Goal: Information Seeking & Learning: Learn about a topic

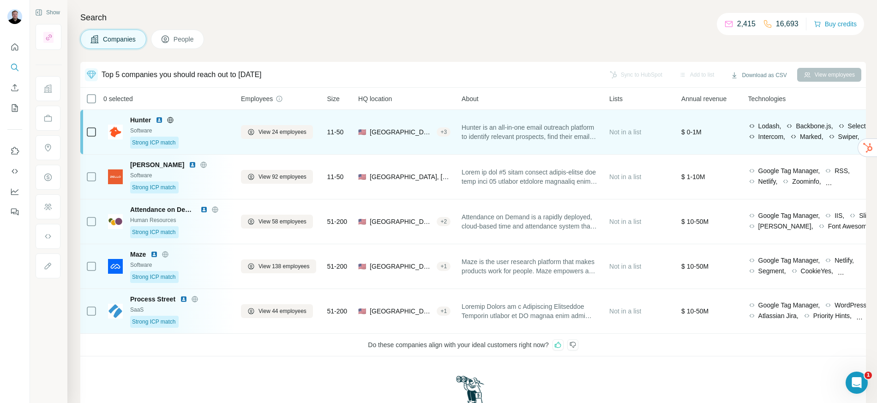
click at [161, 118] on img at bounding box center [158, 119] width 7 height 7
click at [215, 134] on div "Software" at bounding box center [180, 130] width 100 height 8
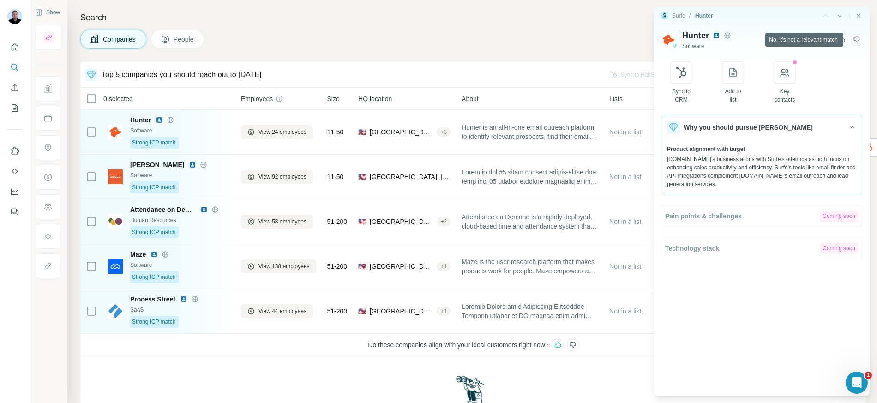
click at [855, 42] on icon at bounding box center [856, 39] width 7 height 7
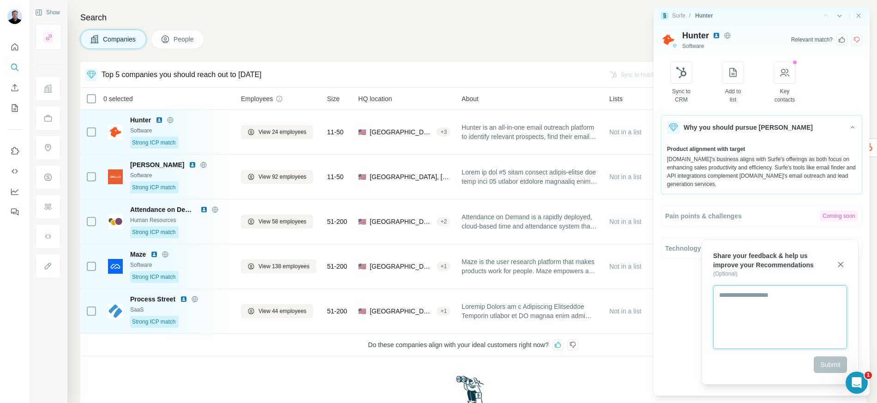
click at [763, 304] on textarea at bounding box center [780, 317] width 134 height 64
type textarea "**********"
click at [832, 369] on button "Submit" at bounding box center [829, 364] width 33 height 17
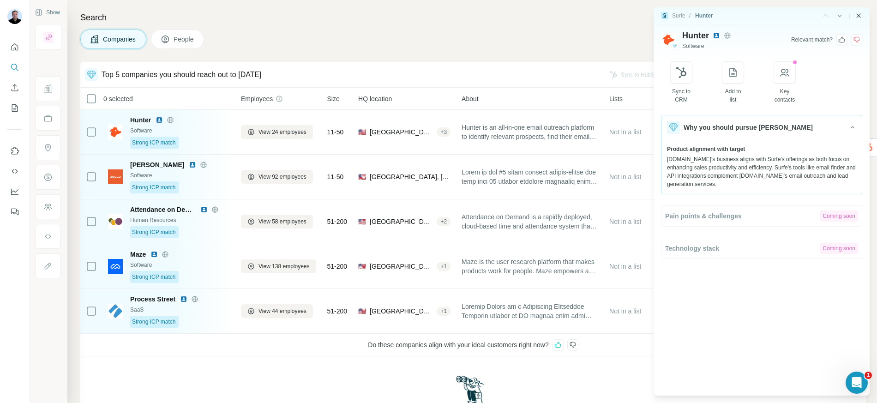
click at [857, 18] on icon "Close side panel" at bounding box center [858, 15] width 7 height 7
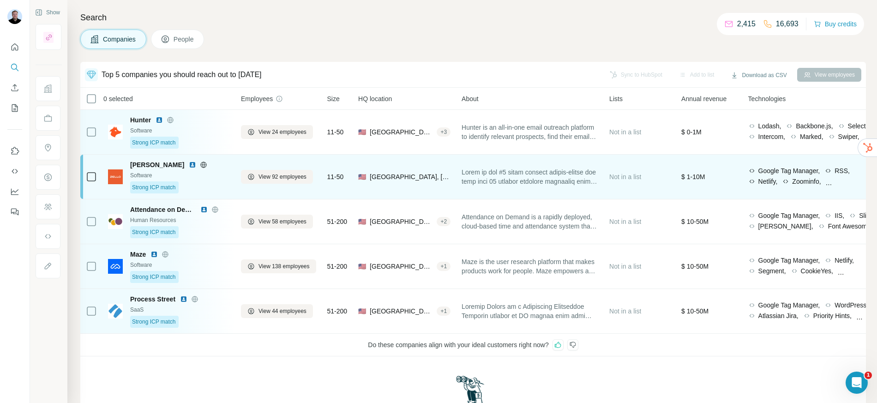
click at [189, 165] on img at bounding box center [192, 164] width 7 height 7
click at [221, 171] on div "Software" at bounding box center [180, 175] width 100 height 8
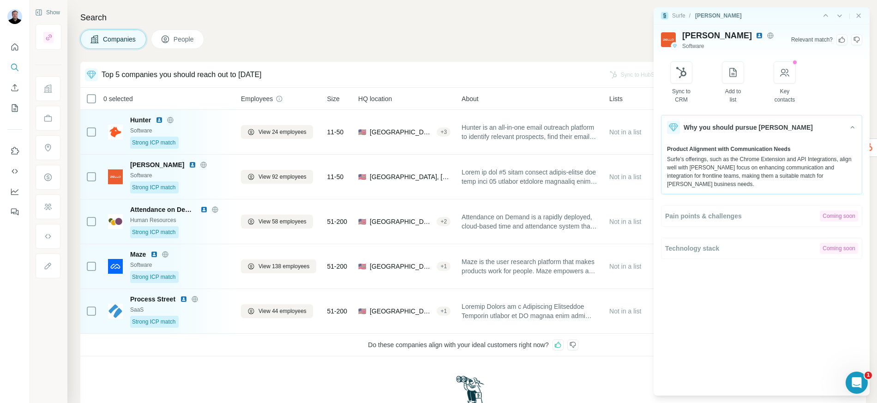
click at [843, 38] on icon at bounding box center [841, 39] width 7 height 7
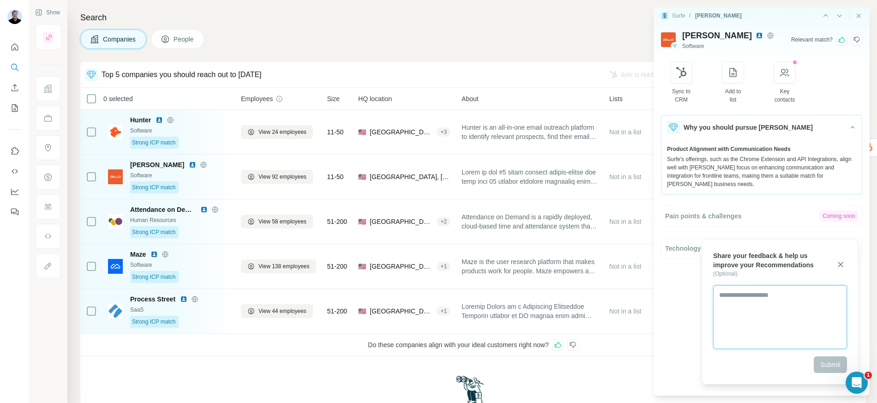
click at [742, 311] on textarea at bounding box center [780, 317] width 134 height 64
type textarea "**********"
click at [834, 365] on span "Submit" at bounding box center [830, 364] width 20 height 9
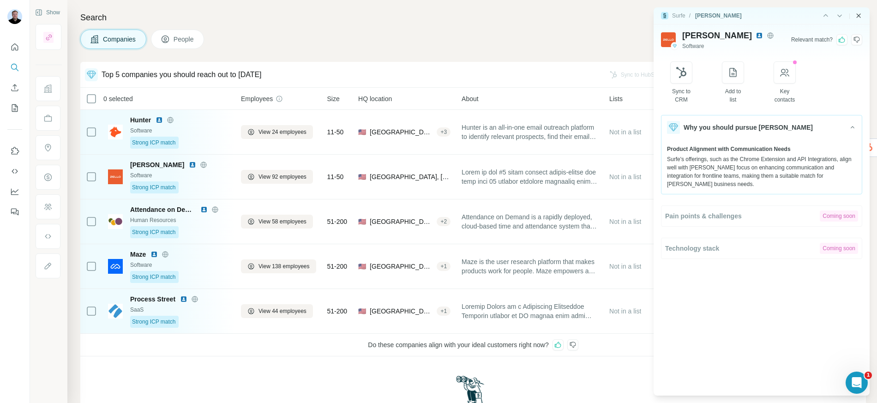
click at [861, 17] on icon "Close side panel" at bounding box center [858, 15] width 7 height 7
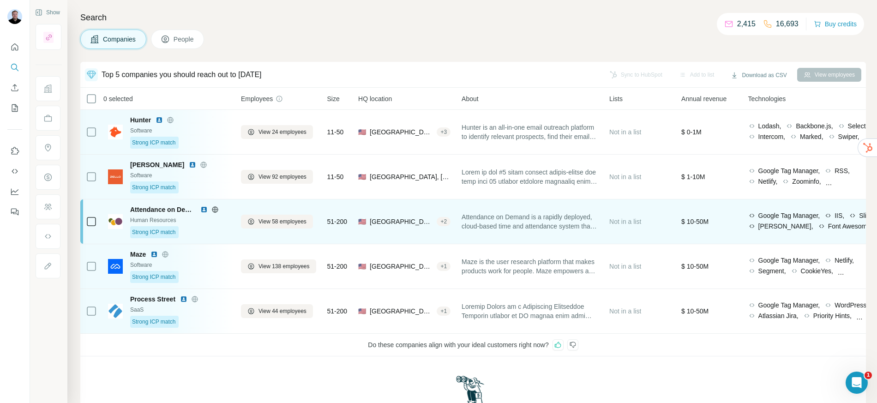
click at [203, 211] on img at bounding box center [203, 209] width 7 height 7
click at [274, 226] on button "View 58 employees" at bounding box center [277, 222] width 72 height 14
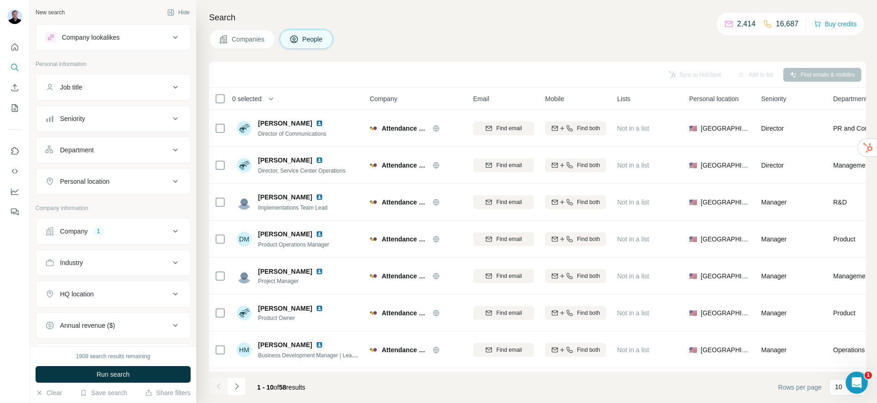
click at [93, 151] on div "Department" at bounding box center [77, 149] width 34 height 9
click at [111, 176] on input at bounding box center [108, 173] width 114 height 10
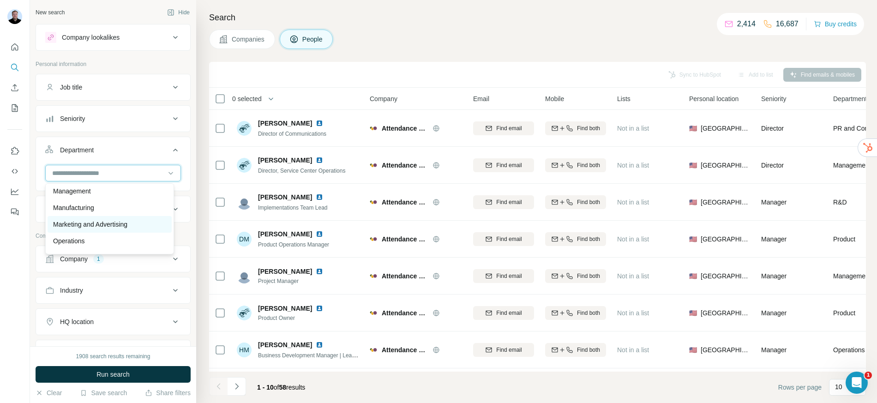
scroll to position [332, 0]
click at [102, 204] on div "Sales" at bounding box center [110, 210] width 124 height 17
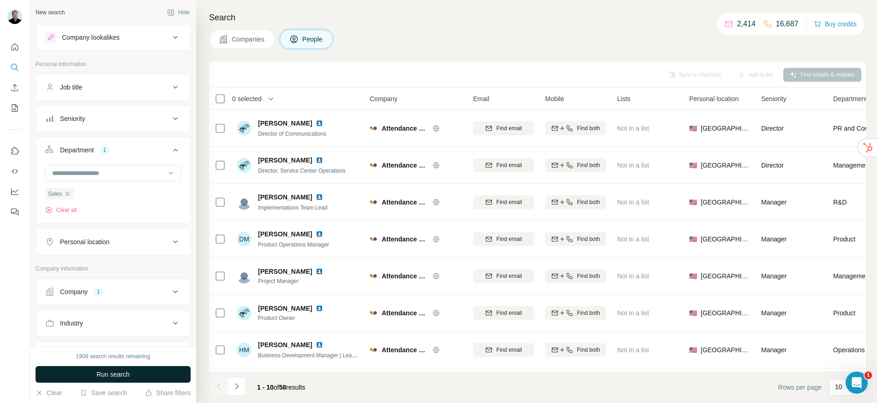
click at [138, 376] on button "Run search" at bounding box center [113, 374] width 155 height 17
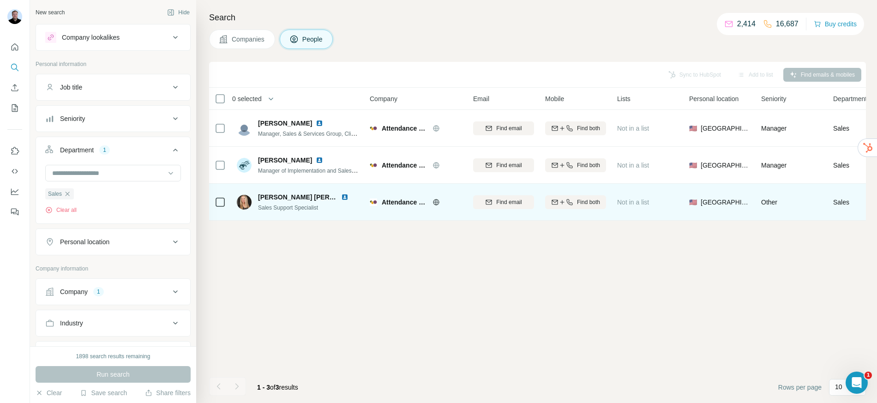
click at [341, 198] on img at bounding box center [344, 196] width 7 height 7
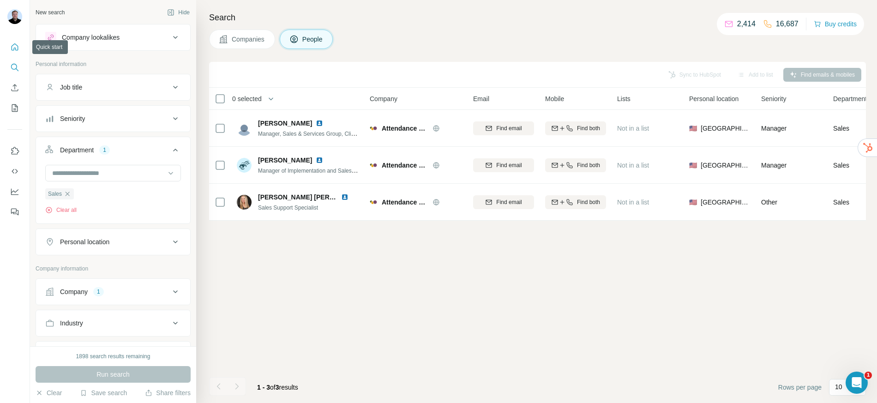
click at [13, 46] on icon "Quick start" at bounding box center [14, 46] width 9 height 9
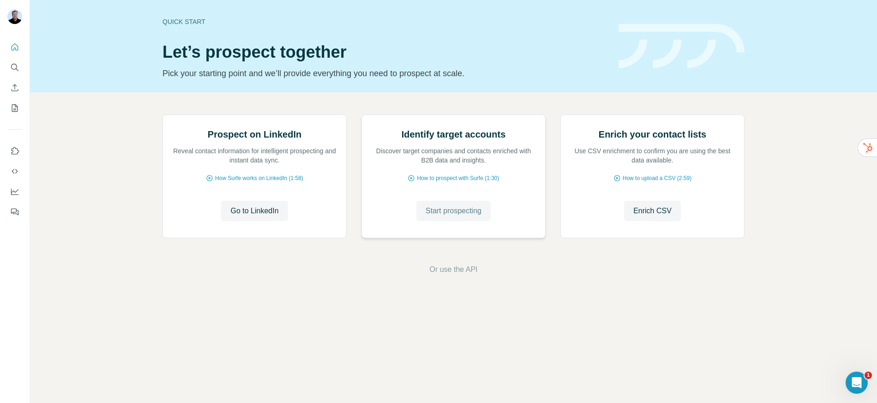
click at [448, 216] on span "Start prospecting" at bounding box center [453, 210] width 56 height 11
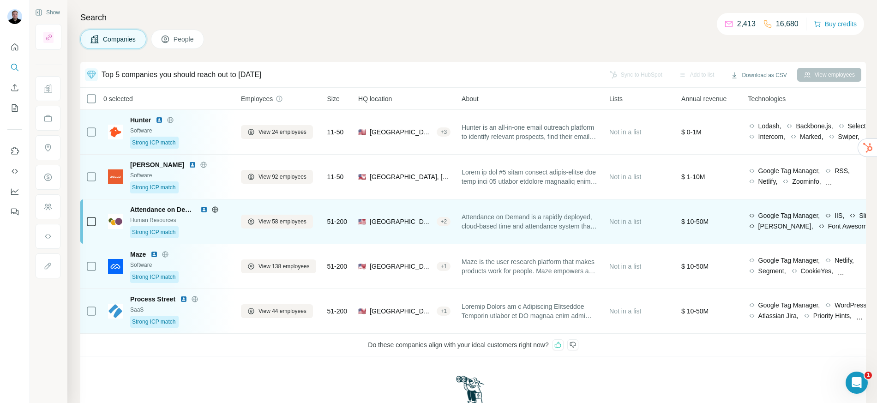
click at [213, 223] on div "Human Resources" at bounding box center [180, 220] width 100 height 8
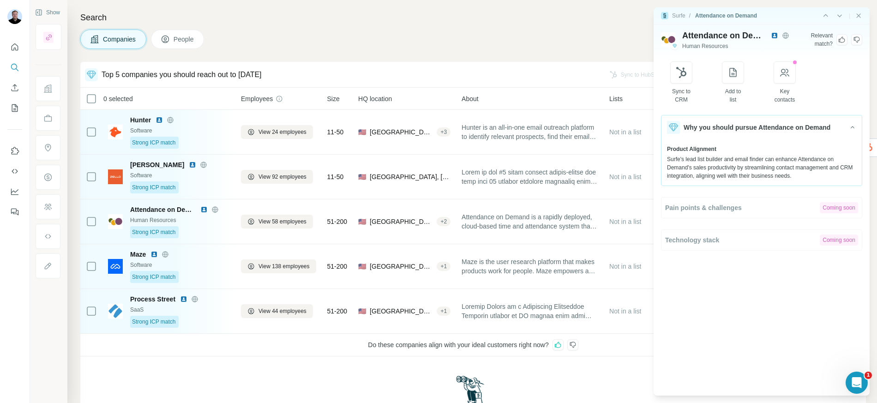
click at [839, 41] on icon at bounding box center [841, 39] width 7 height 7
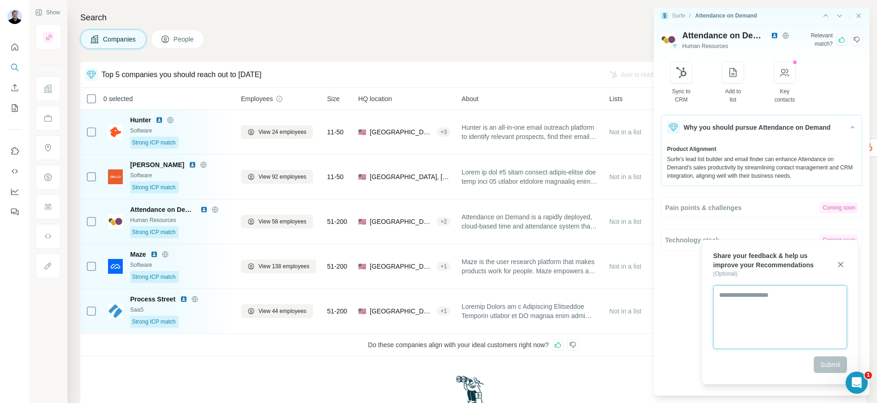
click at [758, 297] on textarea at bounding box center [780, 317] width 134 height 64
type textarea "**********"
click at [821, 363] on span "Submit" at bounding box center [830, 364] width 20 height 9
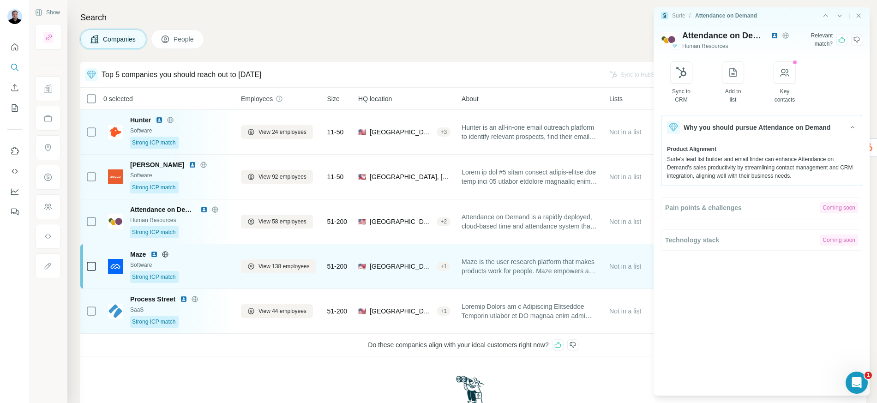
click at [211, 265] on div "Software" at bounding box center [180, 265] width 100 height 8
click at [286, 268] on span "View 138 employees" at bounding box center [283, 266] width 51 height 8
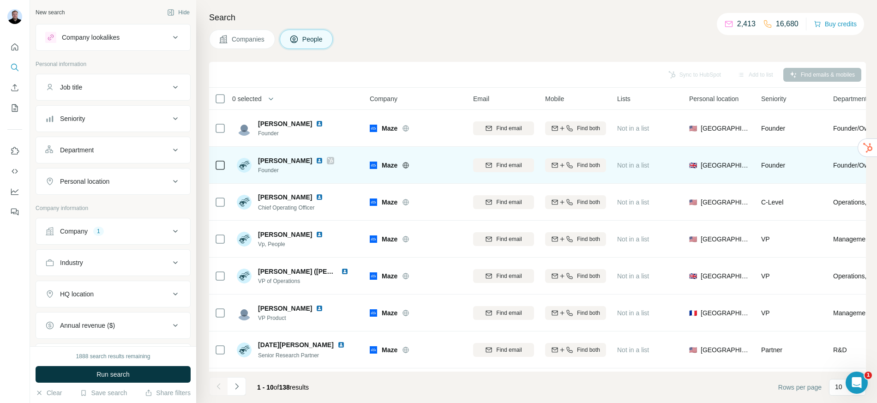
click at [328, 160] on icon at bounding box center [330, 161] width 5 height 6
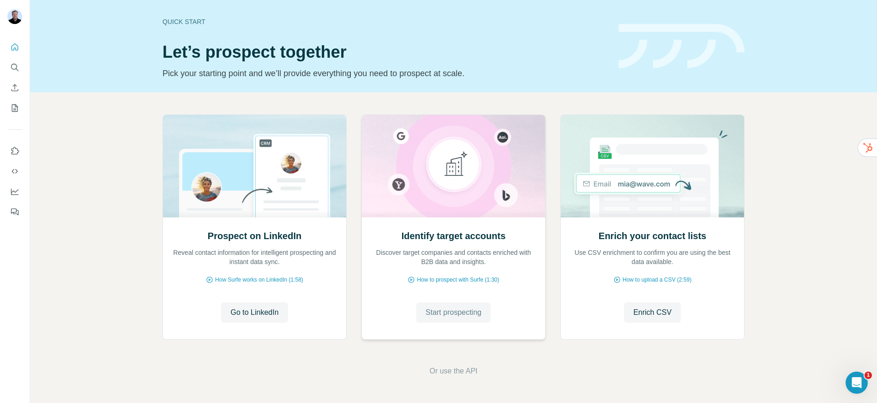
click at [444, 310] on span "Start prospecting" at bounding box center [453, 312] width 56 height 11
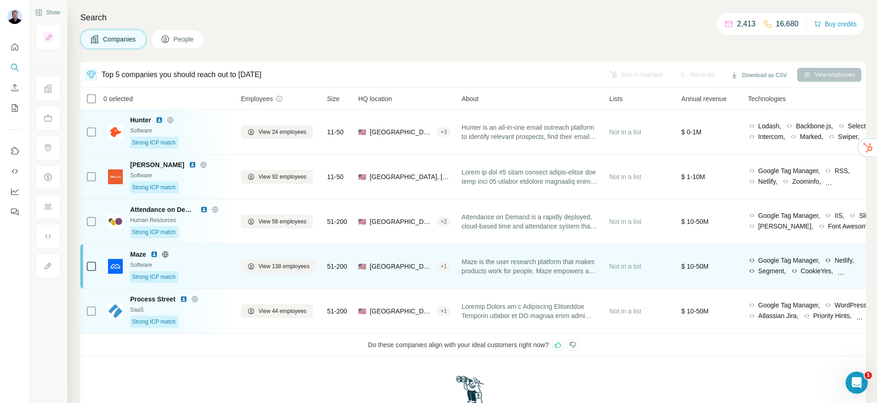
click at [155, 255] on img at bounding box center [153, 254] width 7 height 7
click at [268, 265] on span "View 138 employees" at bounding box center [283, 266] width 51 height 8
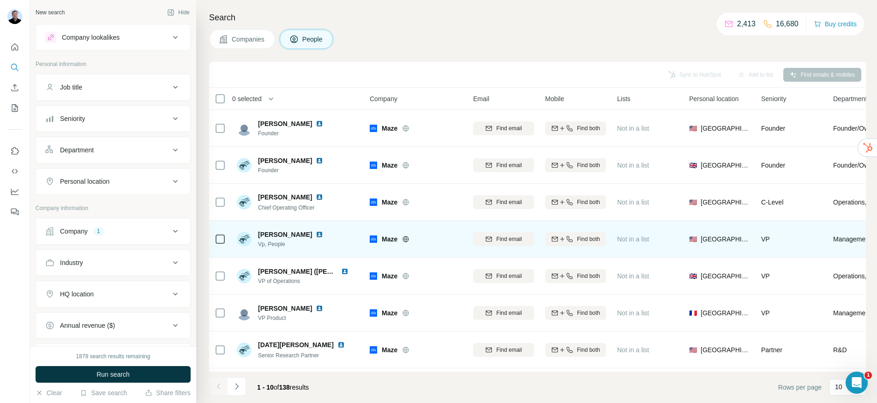
click at [91, 152] on div "Department" at bounding box center [77, 149] width 34 height 9
click at [107, 179] on div at bounding box center [108, 173] width 114 height 16
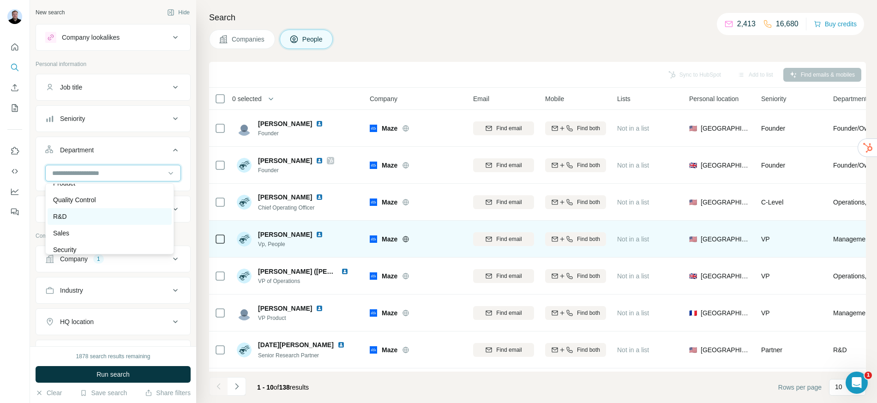
scroll to position [332, 0]
click at [87, 207] on div "Sales" at bounding box center [109, 210] width 113 height 9
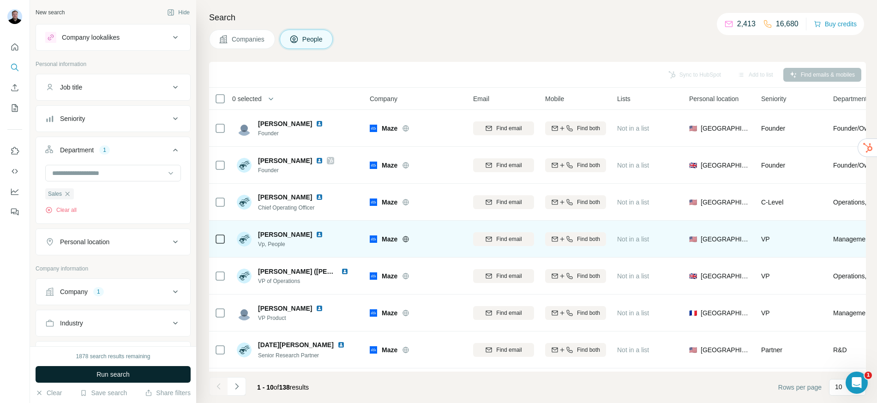
click at [122, 369] on button "Run search" at bounding box center [113, 374] width 155 height 17
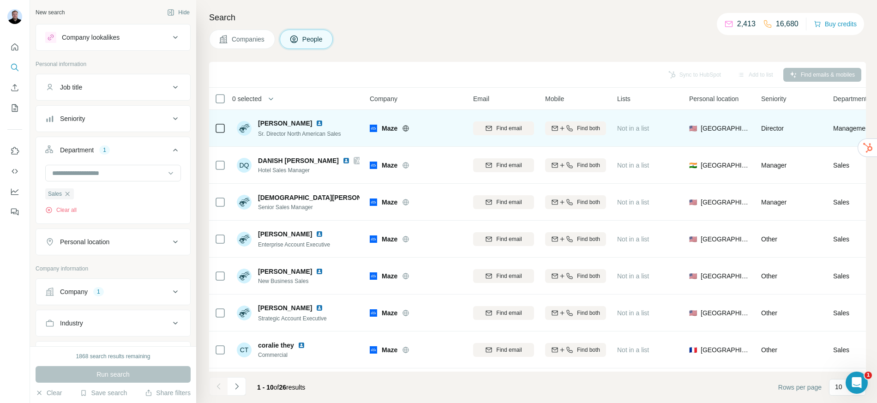
click at [316, 124] on img at bounding box center [319, 123] width 7 height 7
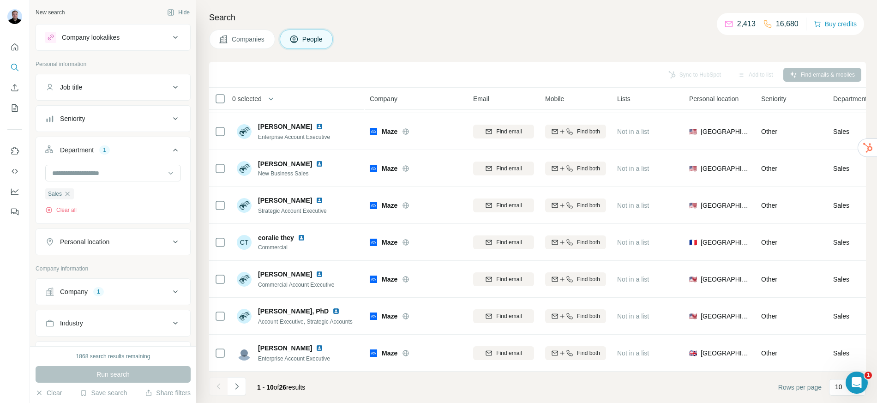
scroll to position [113, 0]
click at [234, 391] on button "Navigate to next page" at bounding box center [236, 386] width 18 height 18
click at [239, 386] on icon "Navigate to next page" at bounding box center [236, 386] width 9 height 9
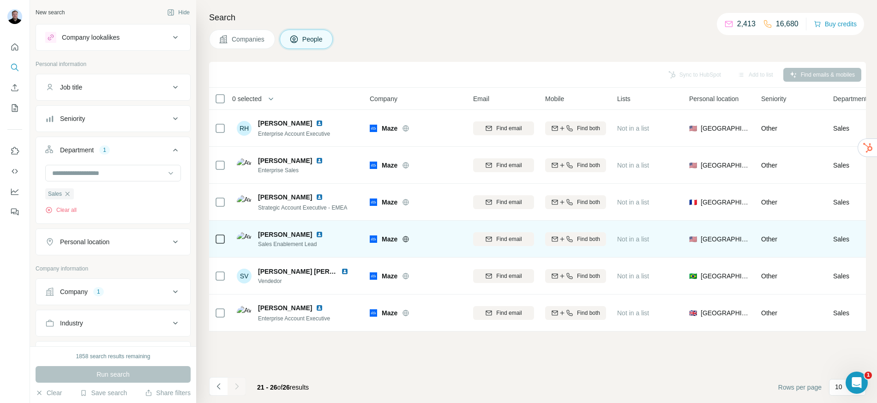
scroll to position [0, 0]
click at [316, 234] on img at bounding box center [319, 234] width 7 height 7
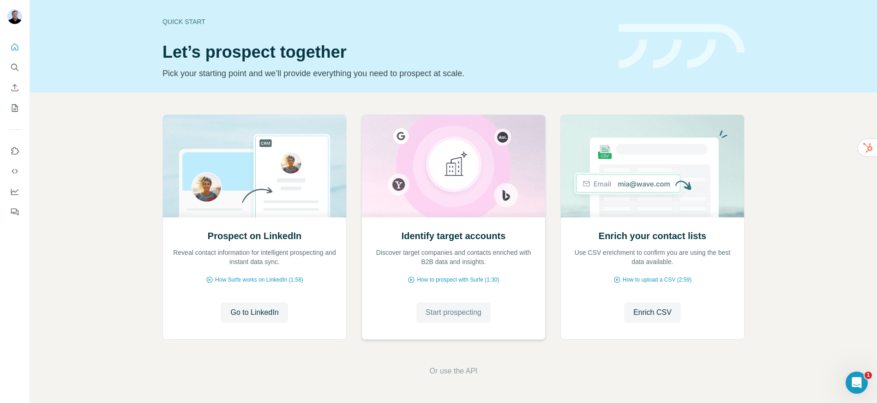
click at [441, 320] on button "Start prospecting" at bounding box center [453, 312] width 74 height 20
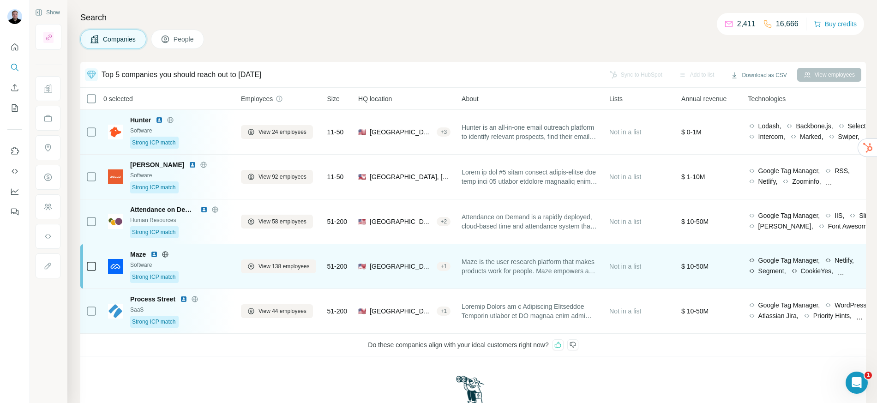
click at [670, 259] on div "Not in a list" at bounding box center [639, 266] width 61 height 33
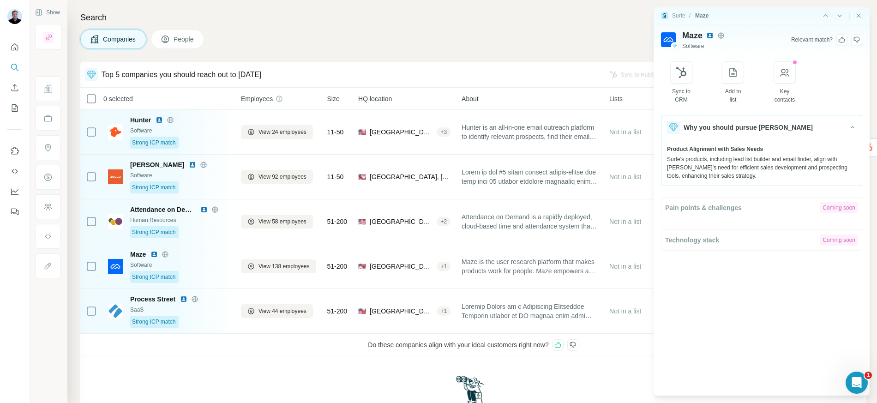
click at [843, 39] on icon at bounding box center [841, 39] width 7 height 7
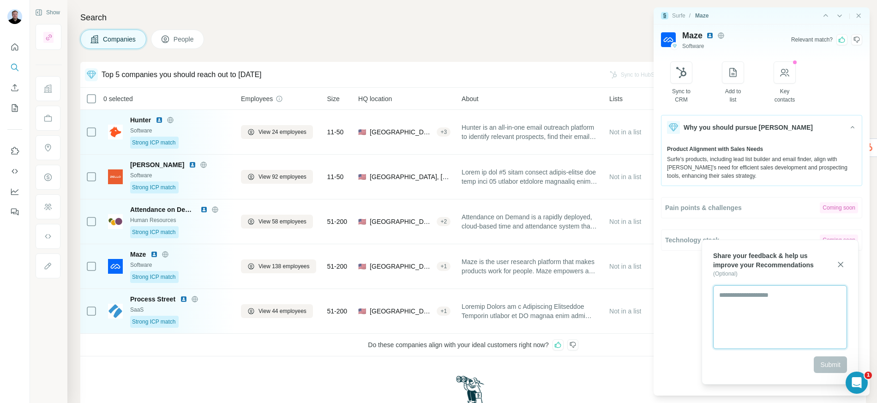
click at [753, 324] on textarea at bounding box center [780, 317] width 134 height 64
type textarea "**********"
click at [821, 362] on span "Submit" at bounding box center [830, 364] width 20 height 9
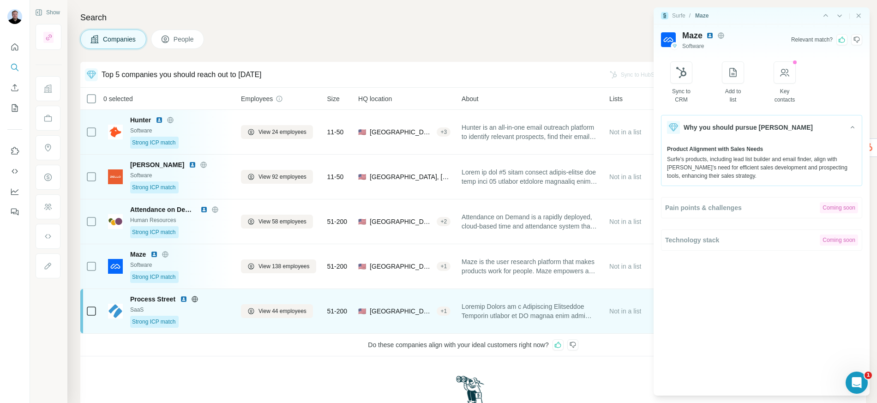
click at [184, 298] on img at bounding box center [183, 298] width 7 height 7
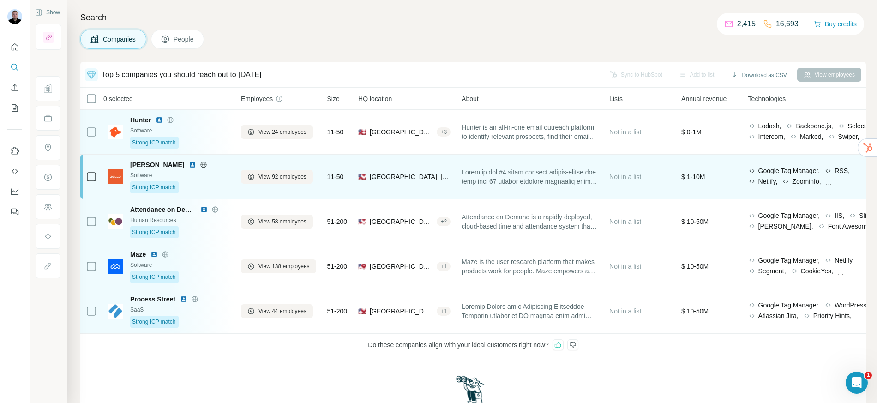
click at [143, 168] on span "[PERSON_NAME]" at bounding box center [157, 164] width 54 height 9
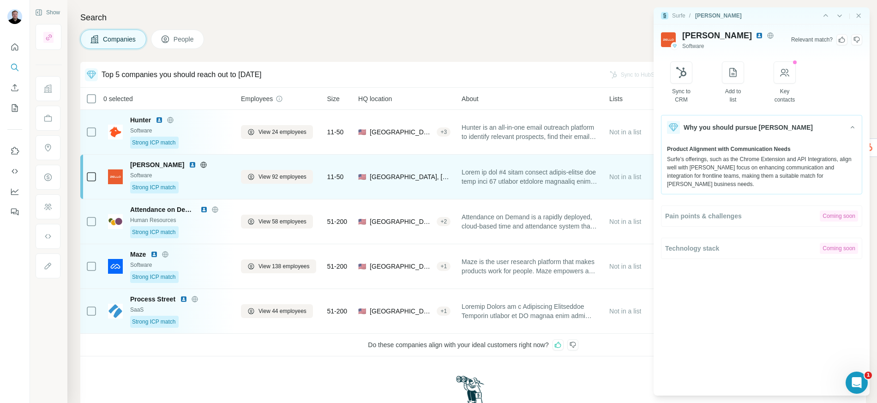
click at [141, 167] on span "[PERSON_NAME]" at bounding box center [157, 164] width 54 height 9
click at [143, 162] on span "[PERSON_NAME]" at bounding box center [157, 164] width 54 height 9
click at [265, 180] on span "View 92 employees" at bounding box center [282, 177] width 48 height 8
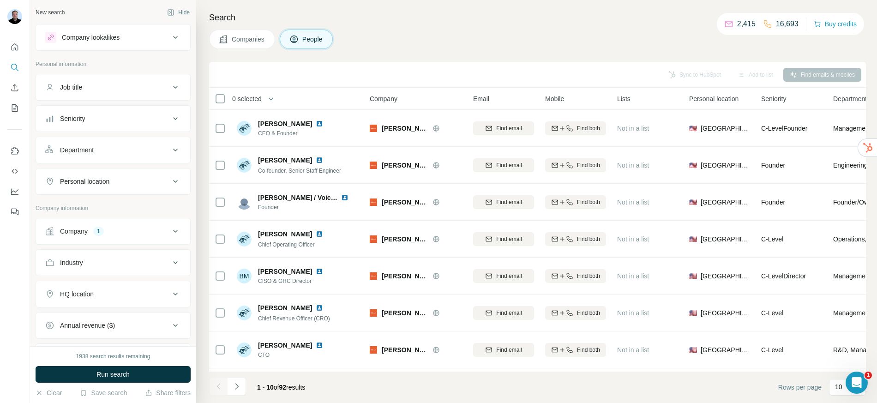
click at [106, 149] on div "Department" at bounding box center [107, 149] width 125 height 9
click at [106, 171] on input at bounding box center [108, 173] width 114 height 10
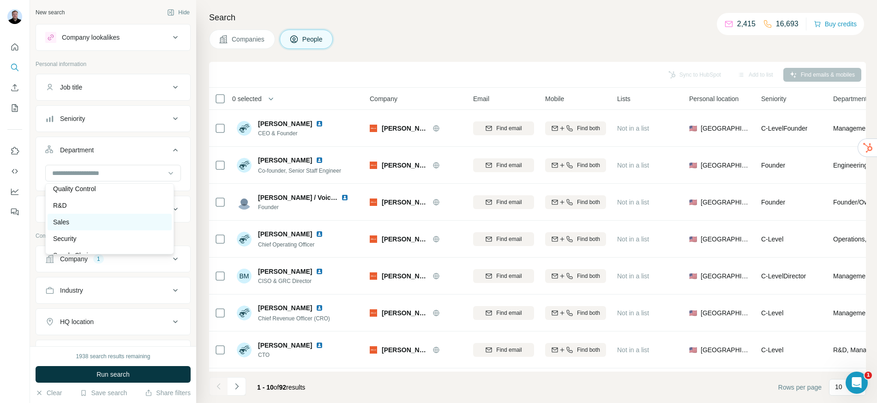
click at [106, 220] on div "Sales" at bounding box center [109, 221] width 113 height 9
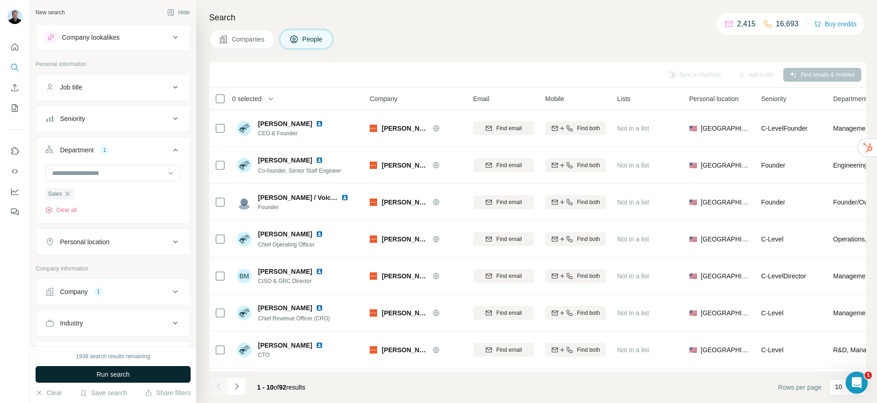
click at [101, 376] on span "Run search" at bounding box center [112, 374] width 33 height 9
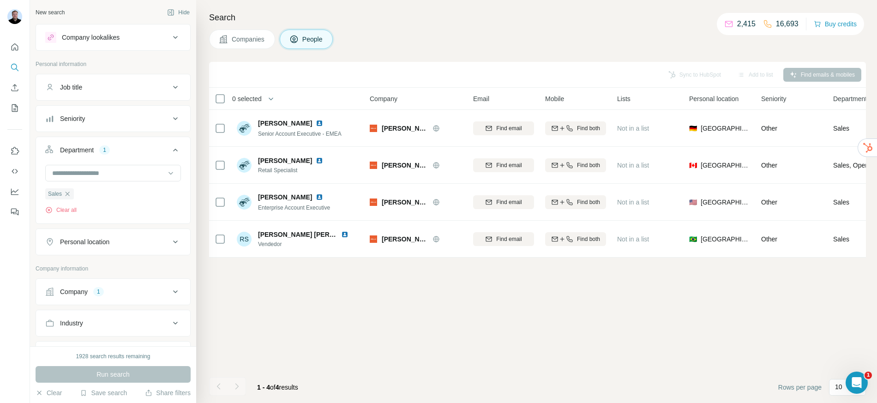
click at [69, 193] on icon "button" at bounding box center [68, 193] width 4 height 4
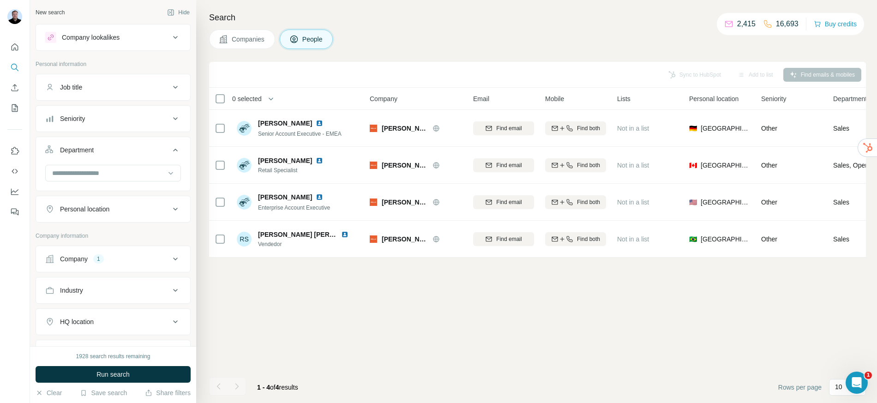
click at [106, 383] on div "1928 search results remaining Run search Clear Save search Share filters" at bounding box center [113, 374] width 166 height 57
click at [108, 373] on span "Run search" at bounding box center [112, 374] width 33 height 9
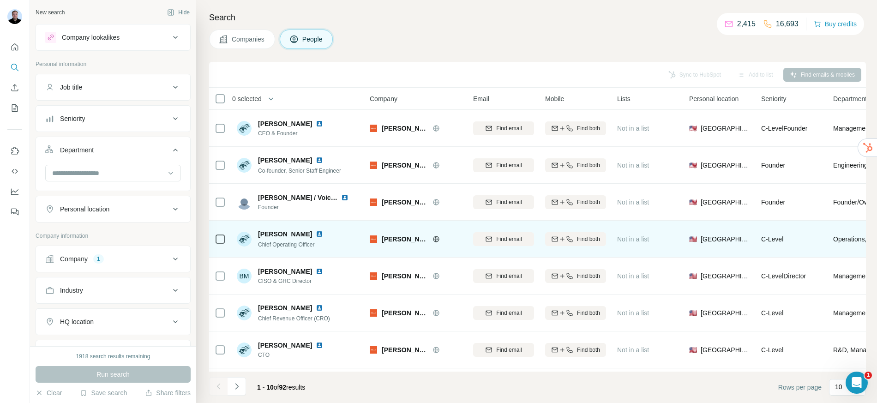
scroll to position [4, 0]
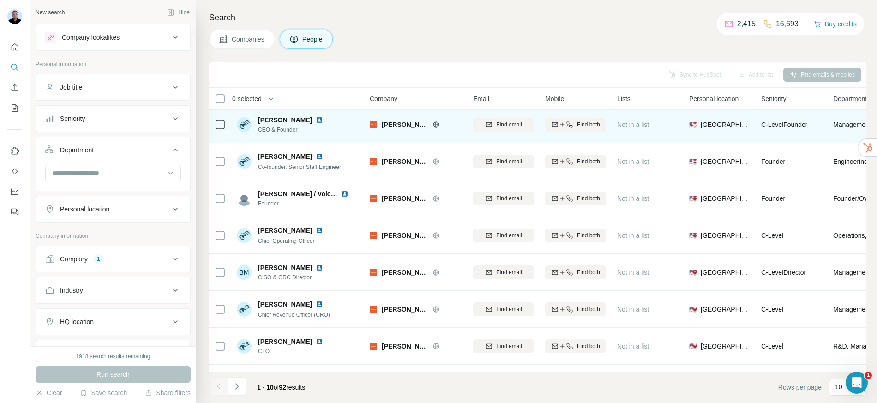
click at [374, 125] on img at bounding box center [373, 124] width 7 height 7
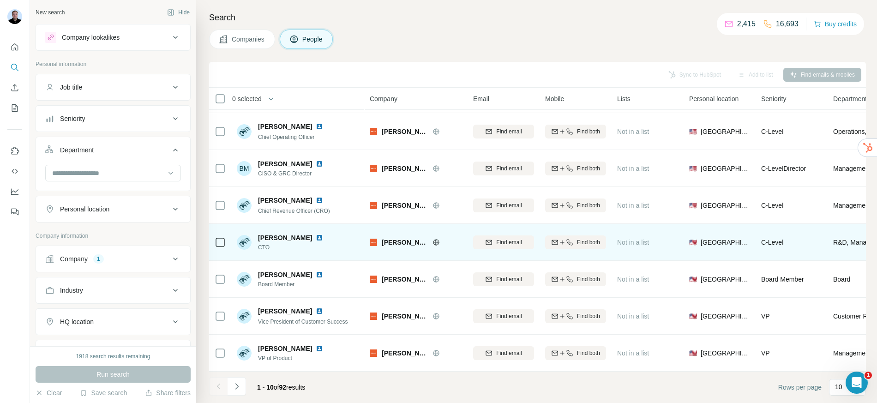
scroll to position [113, 0]
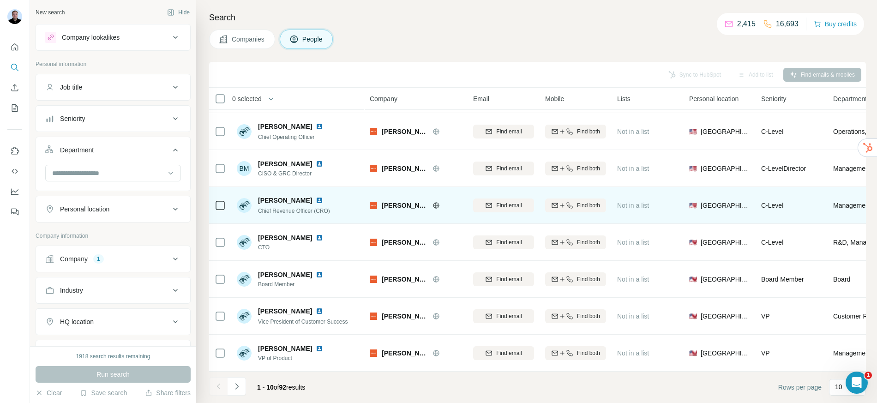
click at [374, 202] on img at bounding box center [373, 205] width 7 height 7
click at [320, 197] on img at bounding box center [319, 200] width 7 height 7
